Goal: Task Accomplishment & Management: Schedule

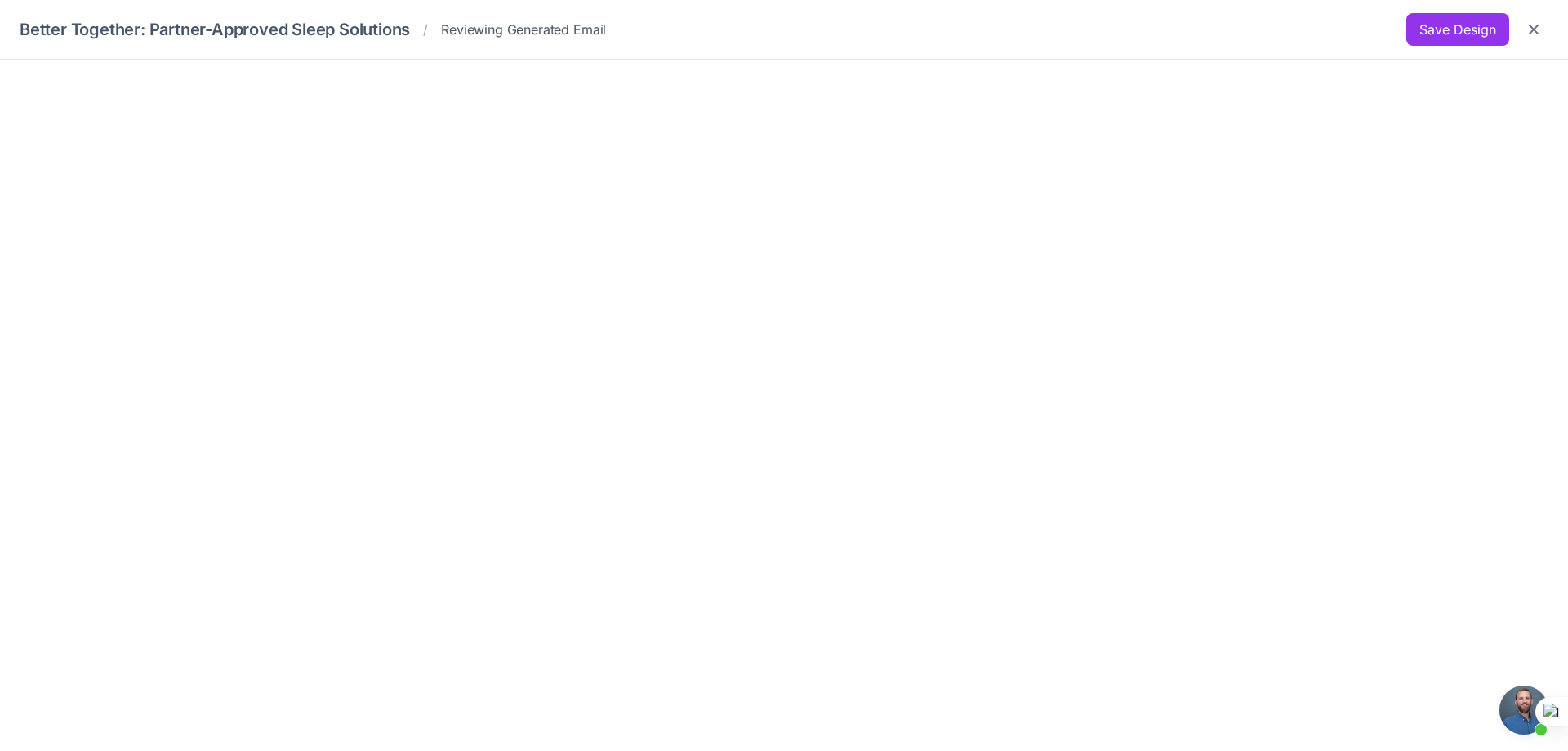
scroll to position [358, 0]
click at [888, 713] on div at bounding box center [784, 406] width 1568 height 692
click at [1426, 28] on button "Save Design" at bounding box center [1458, 29] width 103 height 33
click at [1445, 28] on button "Save Design" at bounding box center [1458, 29] width 103 height 33
click at [1531, 27] on icon "Close" at bounding box center [1533, 28] width 9 height 9
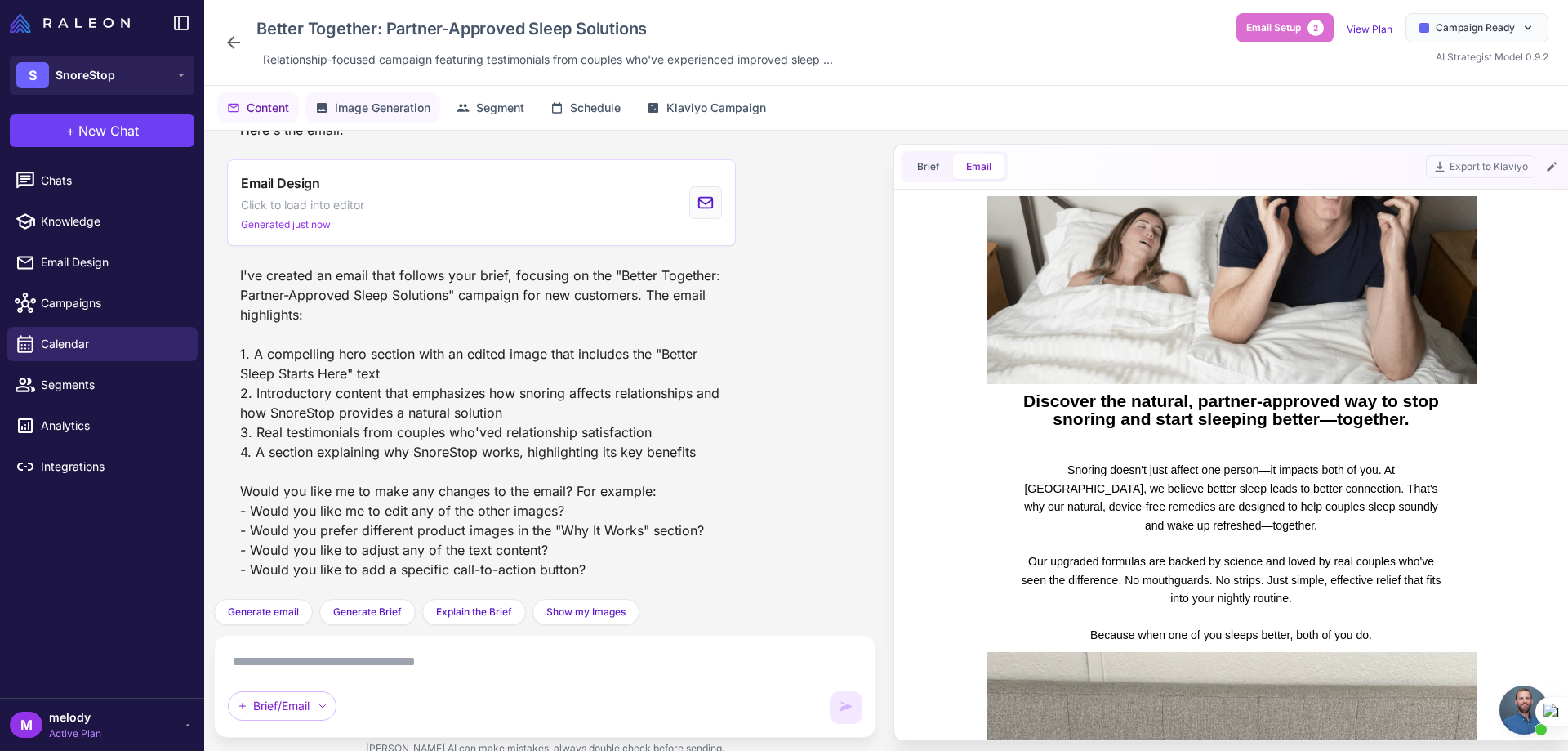
click at [356, 117] on button "Image Generation" at bounding box center [373, 108] width 135 height 31
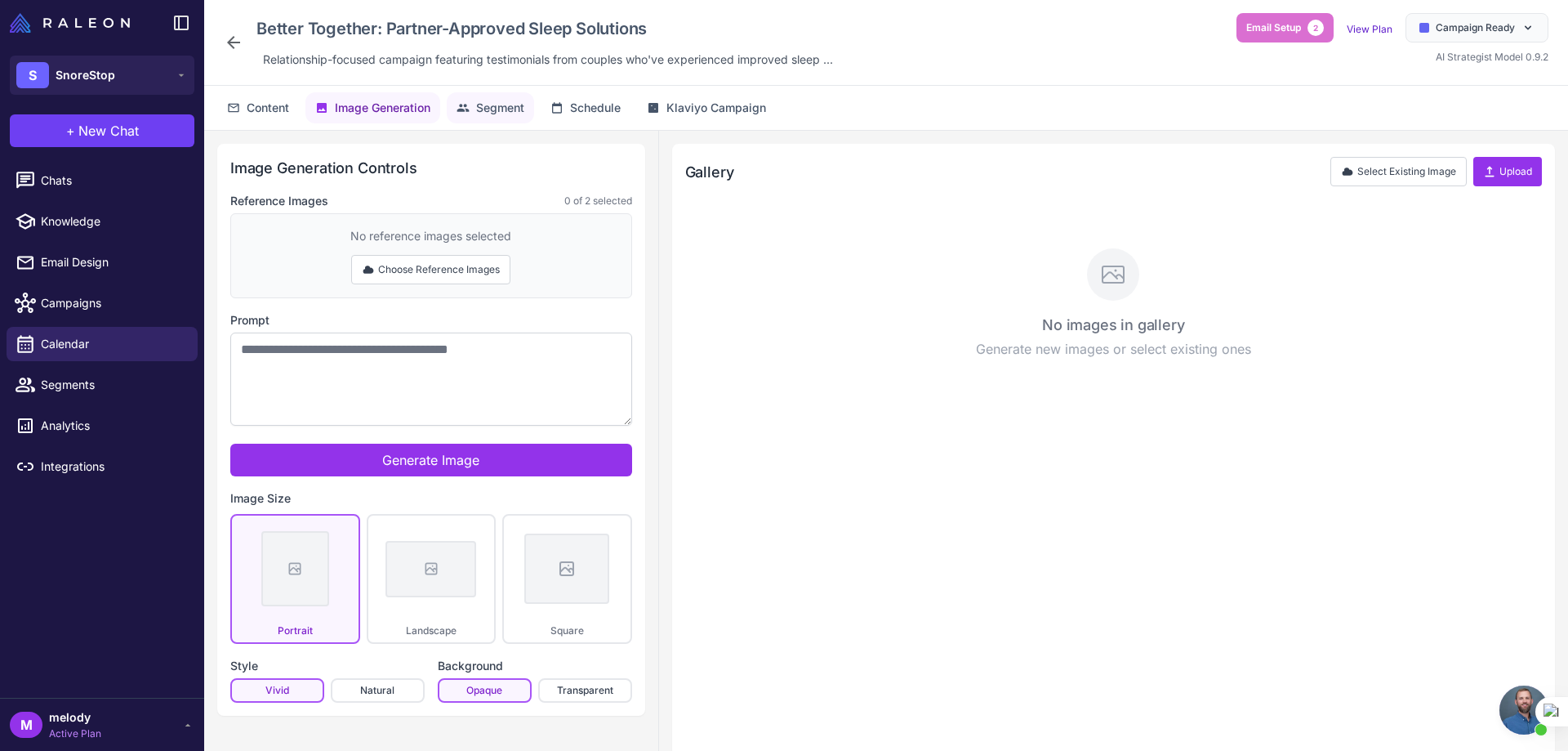
click at [473, 114] on button "Segment" at bounding box center [490, 108] width 87 height 31
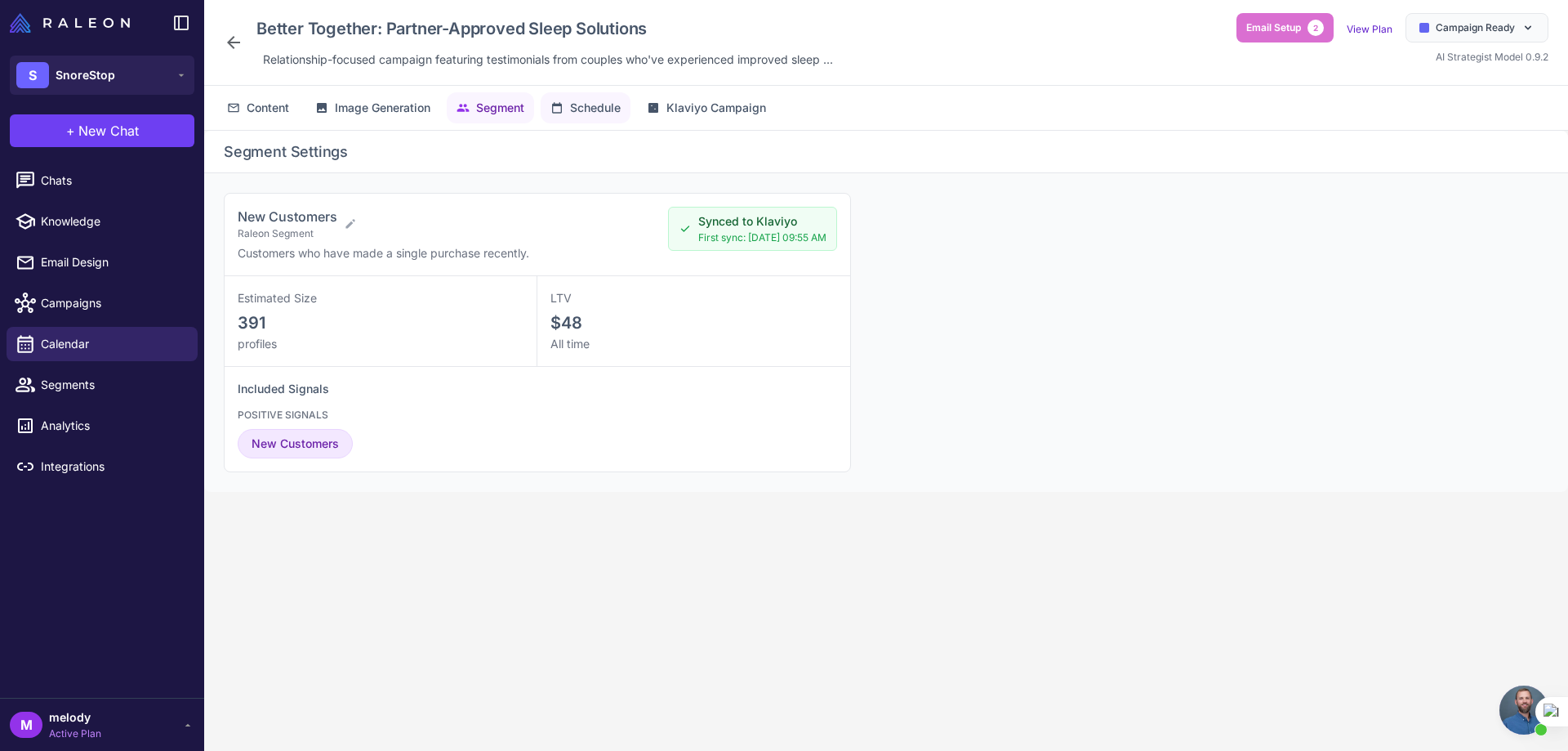
click at [579, 108] on span "Schedule" at bounding box center [595, 108] width 51 height 18
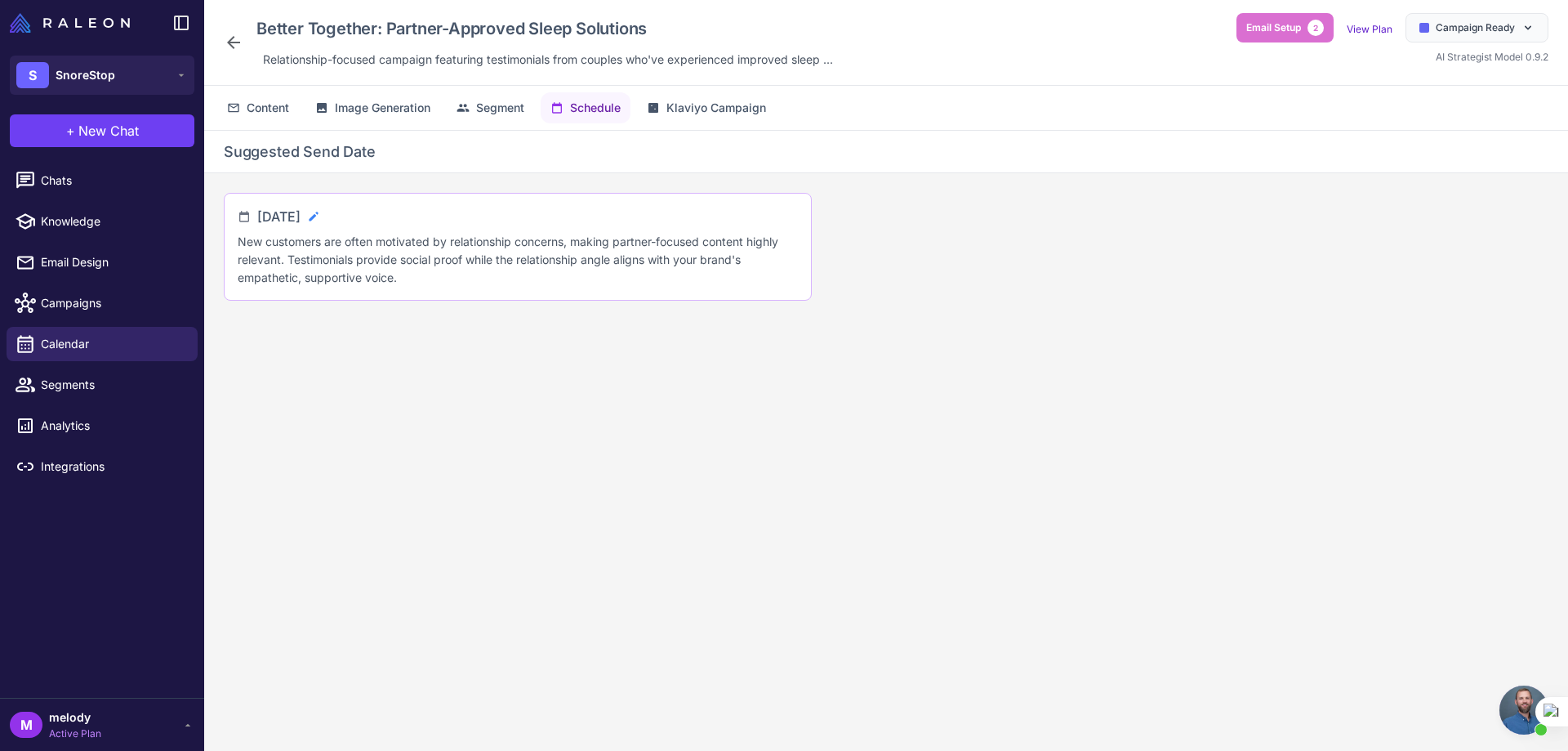
click at [320, 220] on icon at bounding box center [313, 216] width 13 height 13
click at [383, 220] on input "**********" at bounding box center [324, 223] width 135 height 33
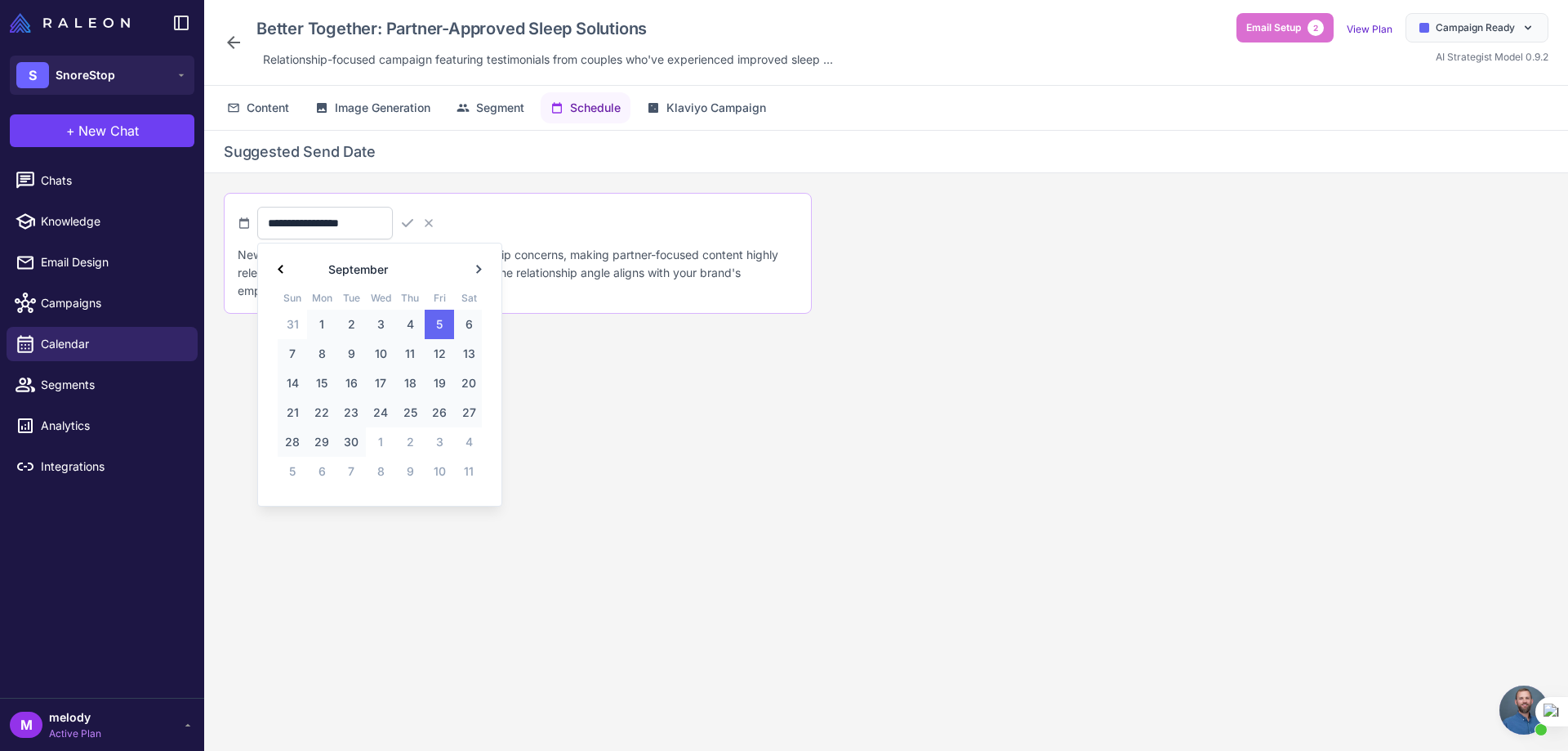
click at [283, 265] on span at bounding box center [280, 268] width 22 height 25
click at [350, 437] on span "26" at bounding box center [351, 442] width 29 height 29
type input "**********"
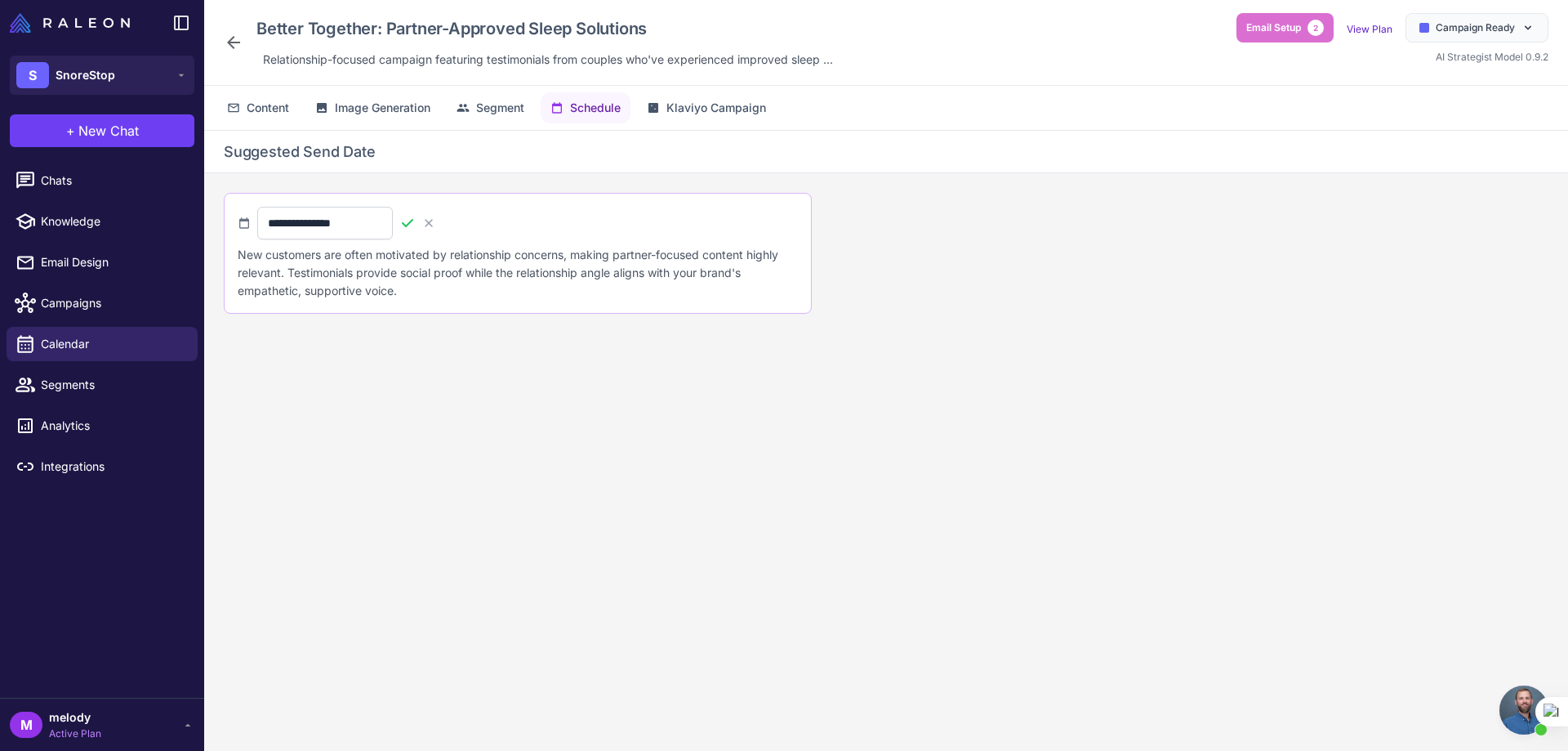
click at [416, 226] on icon at bounding box center [407, 223] width 16 height 16
click at [709, 111] on span "Klaviyo Campaign" at bounding box center [715, 108] width 99 height 18
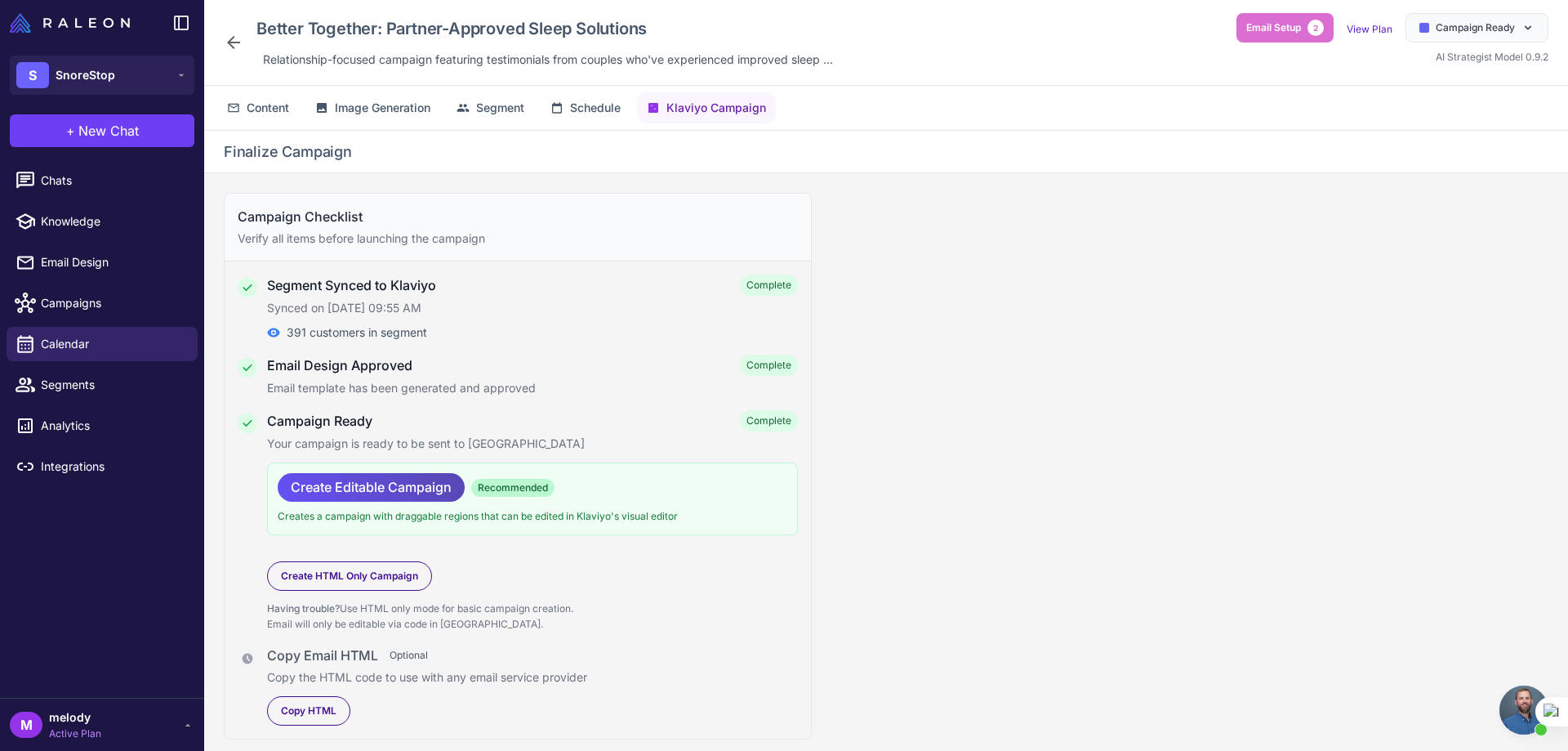
click at [303, 487] on span "Create Editable Campaign" at bounding box center [371, 487] width 161 height 28
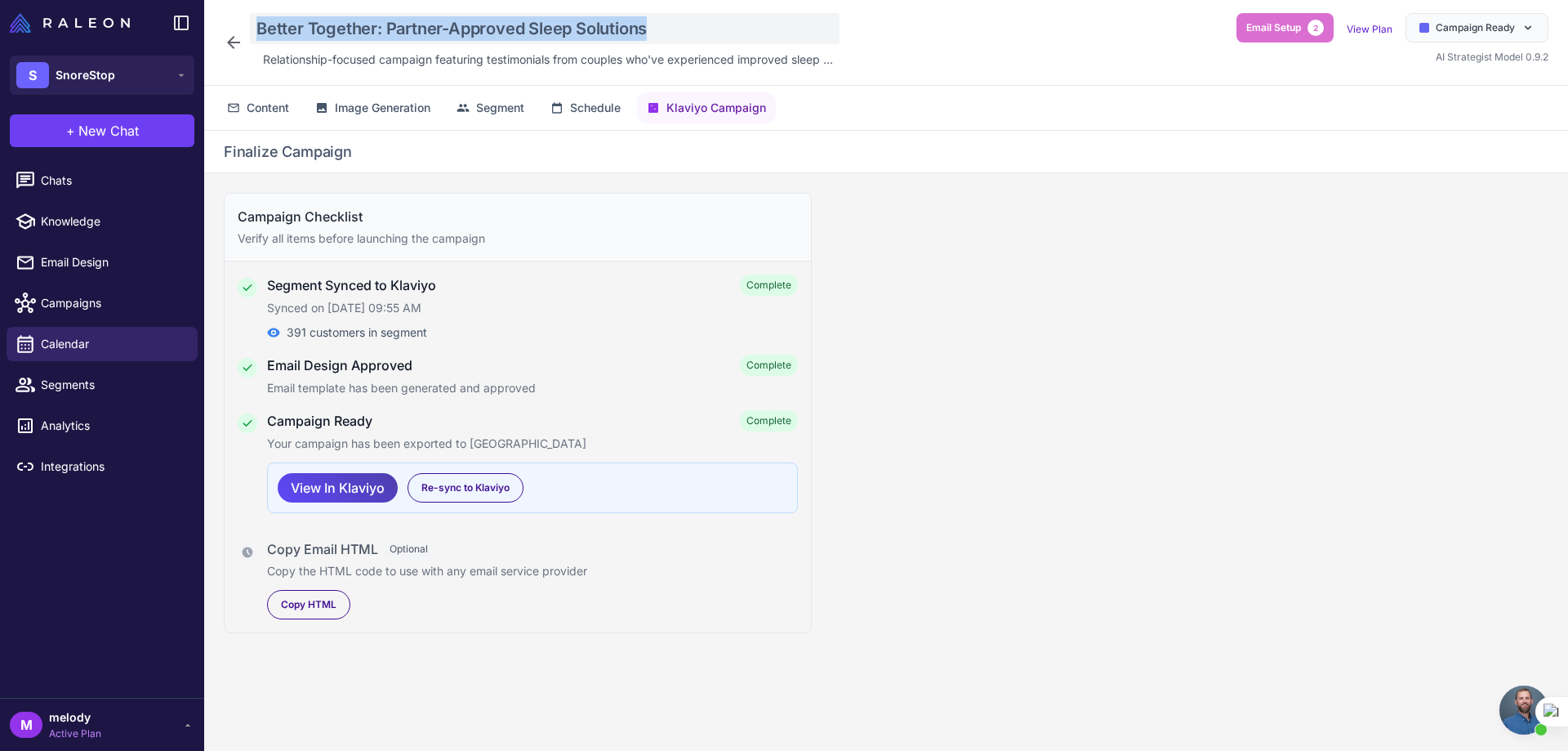
drag, startPoint x: 690, startPoint y: 35, endPoint x: 261, endPoint y: 23, distance: 429.2
click at [261, 23] on div "Better Together: Partner-Approved Sleep Solutions" at bounding box center [545, 28] width 589 height 31
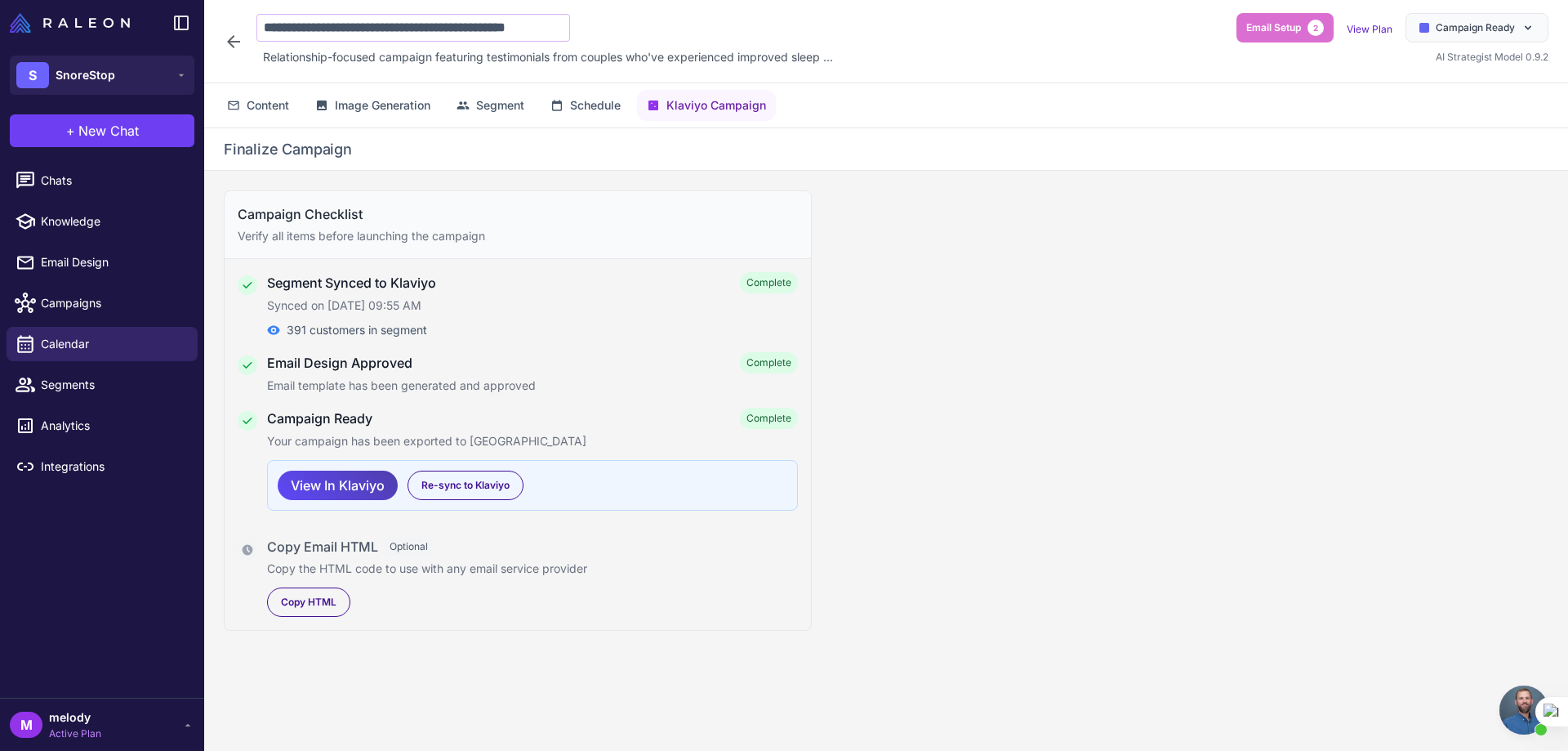
scroll to position [0, 22]
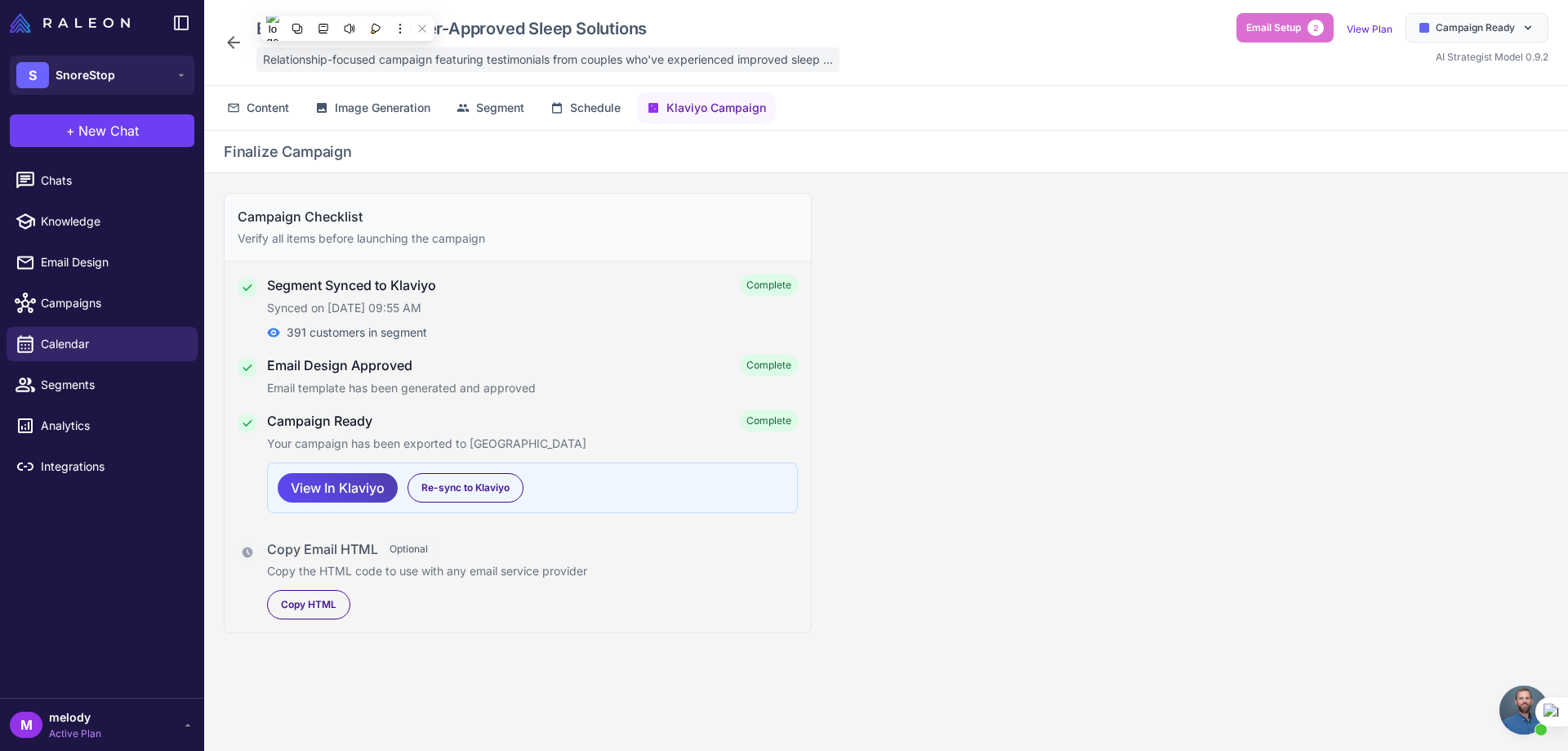
click at [355, 56] on span "Relationship-focused campaign featuring testimonials from couples who've experi…" at bounding box center [548, 60] width 570 height 18
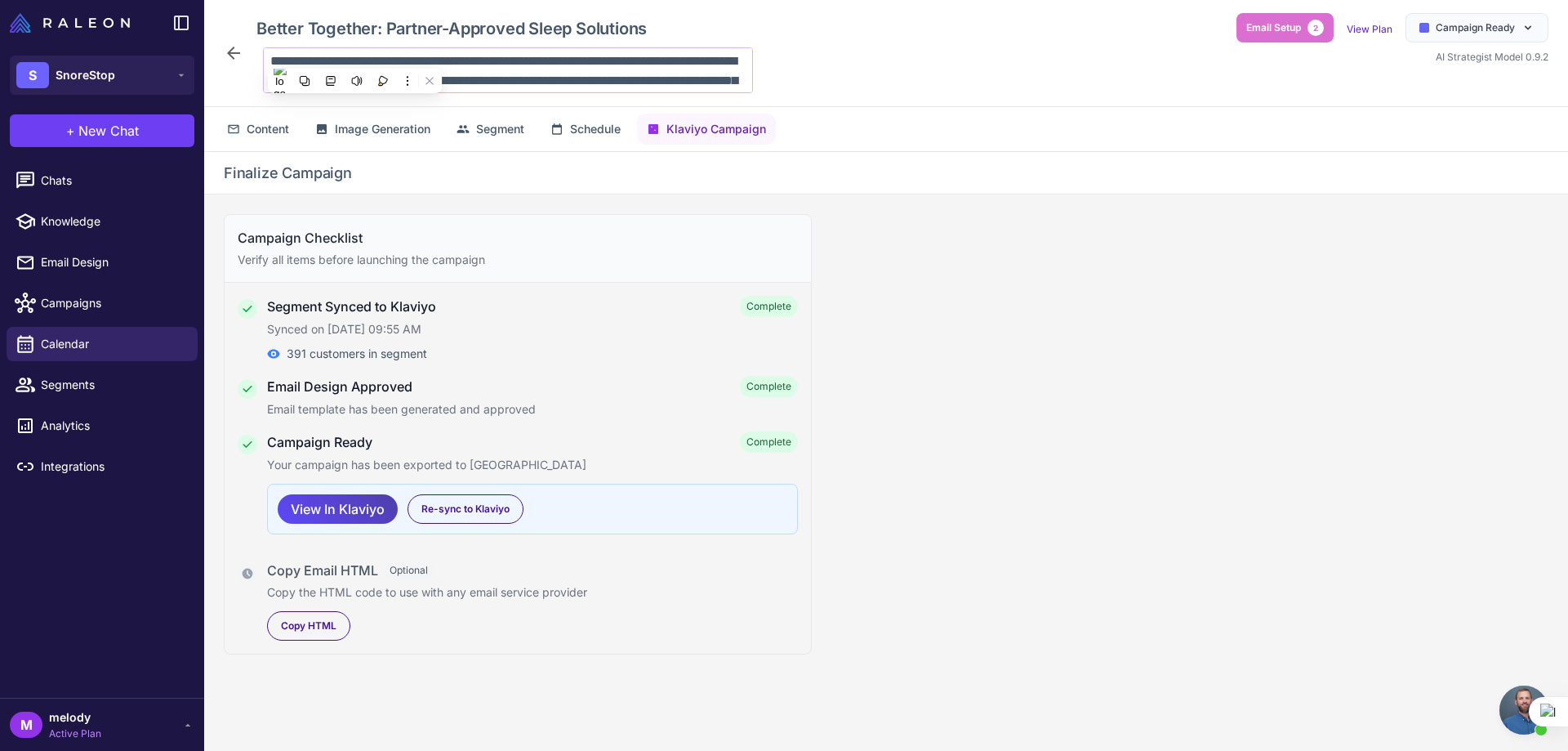
scroll to position [41, 0]
